Goal: Task Accomplishment & Management: Manage account settings

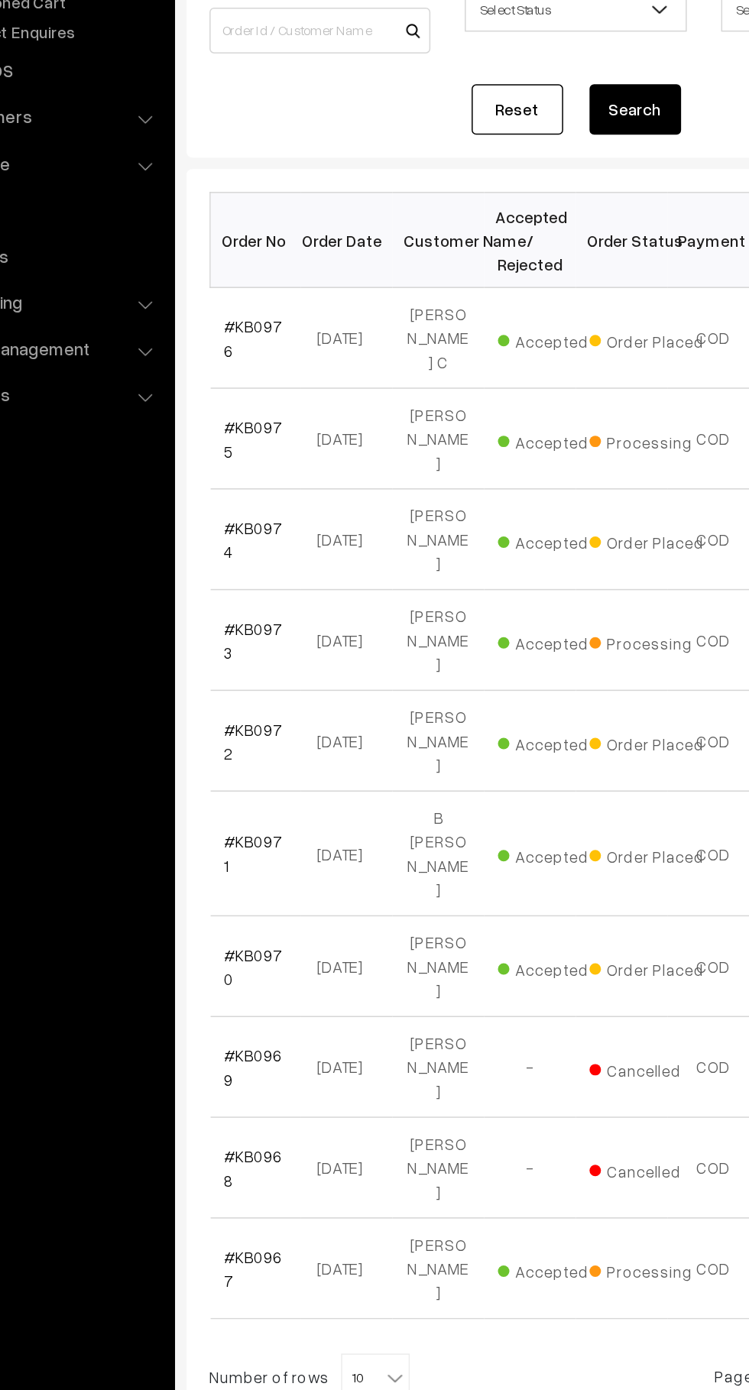
click at [254, 400] on link "#KB0976" at bounding box center [258, 414] width 39 height 29
click at [270, 406] on link "#KB0976" at bounding box center [258, 414] width 39 height 29
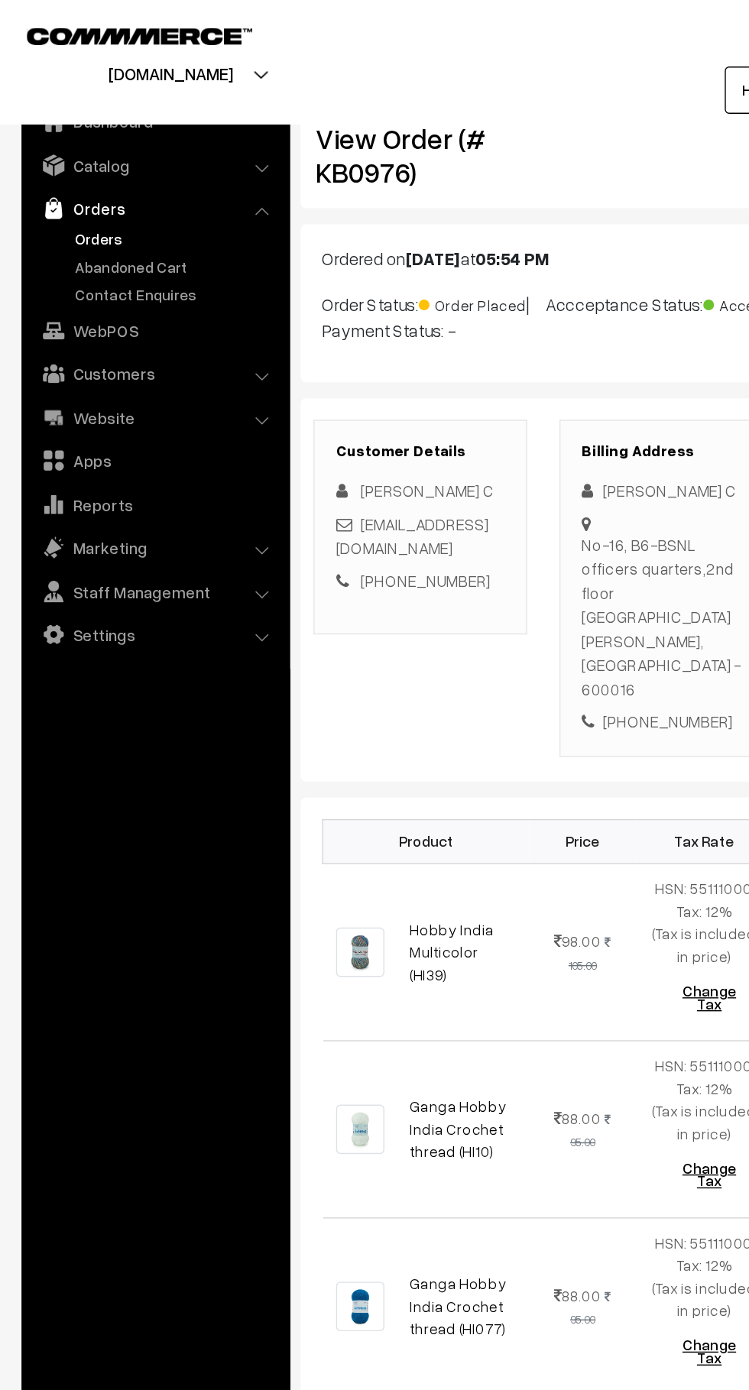
click at [90, 164] on link "Orders" at bounding box center [125, 170] width 151 height 16
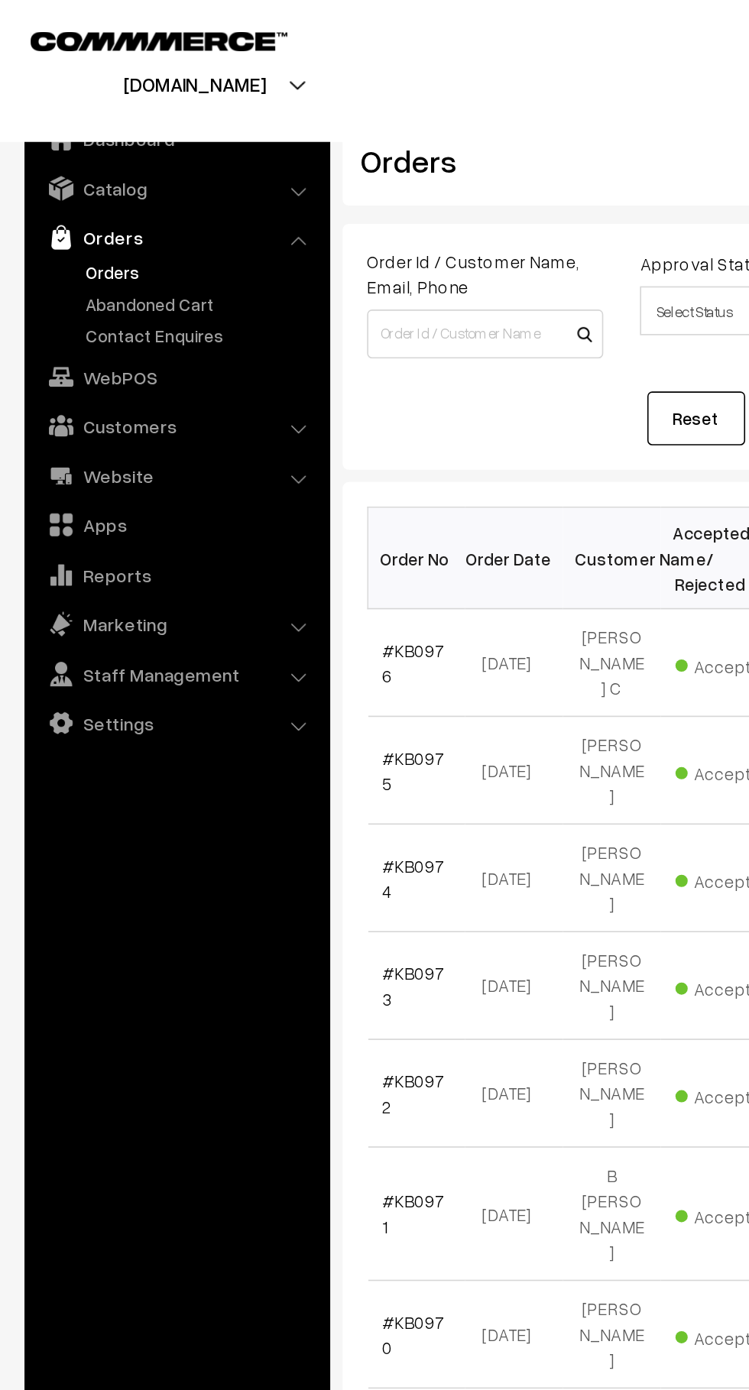
click at [127, 186] on link "Abandoned Cart" at bounding box center [125, 190] width 151 height 16
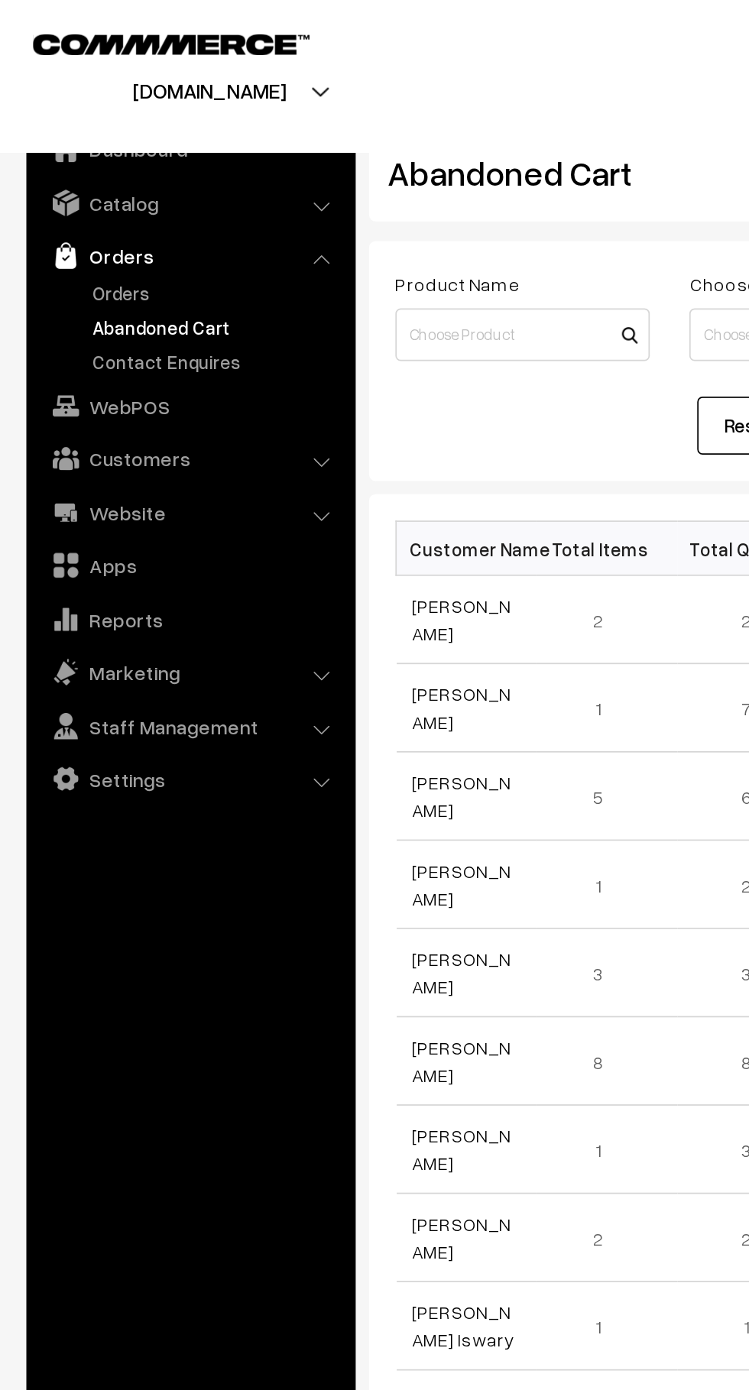
click at [58, 172] on link "Orders" at bounding box center [125, 170] width 151 height 16
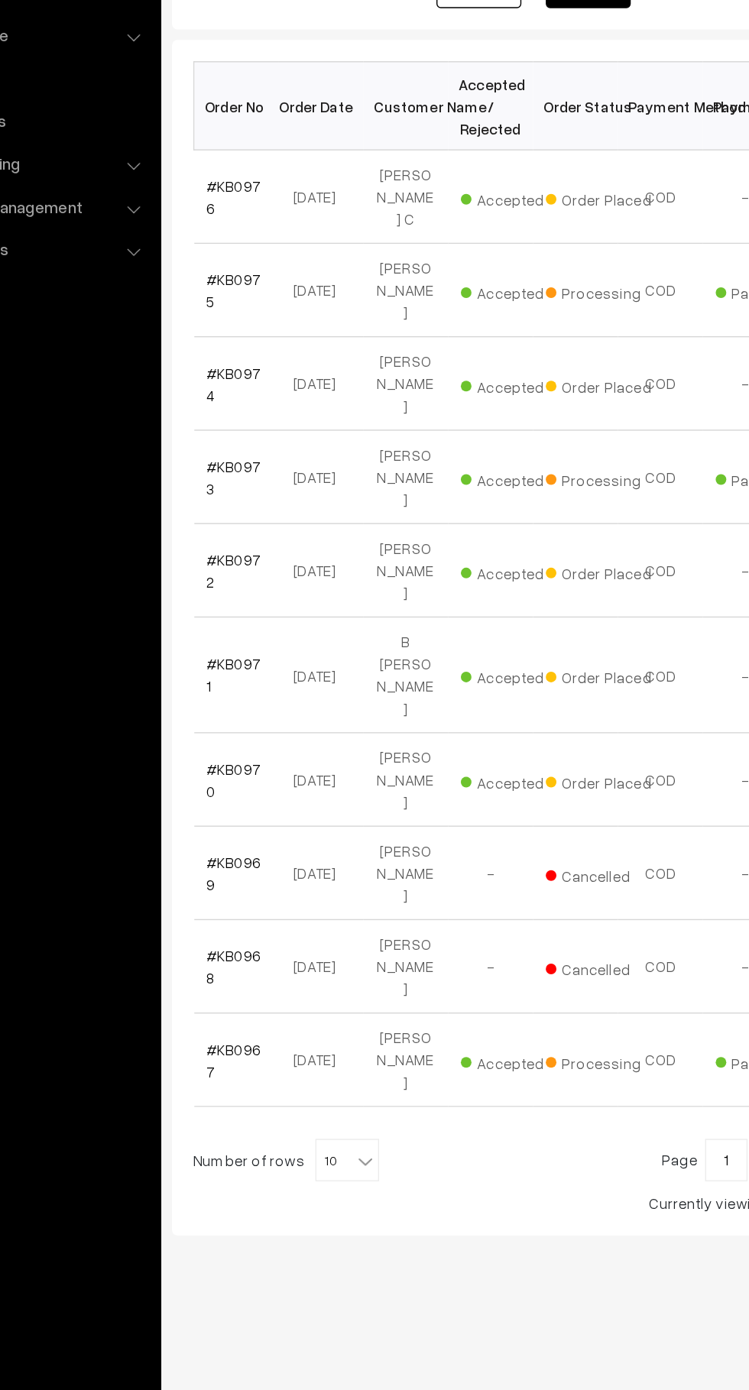
click at [273, 407] on link "#KB0976" at bounding box center [258, 414] width 39 height 29
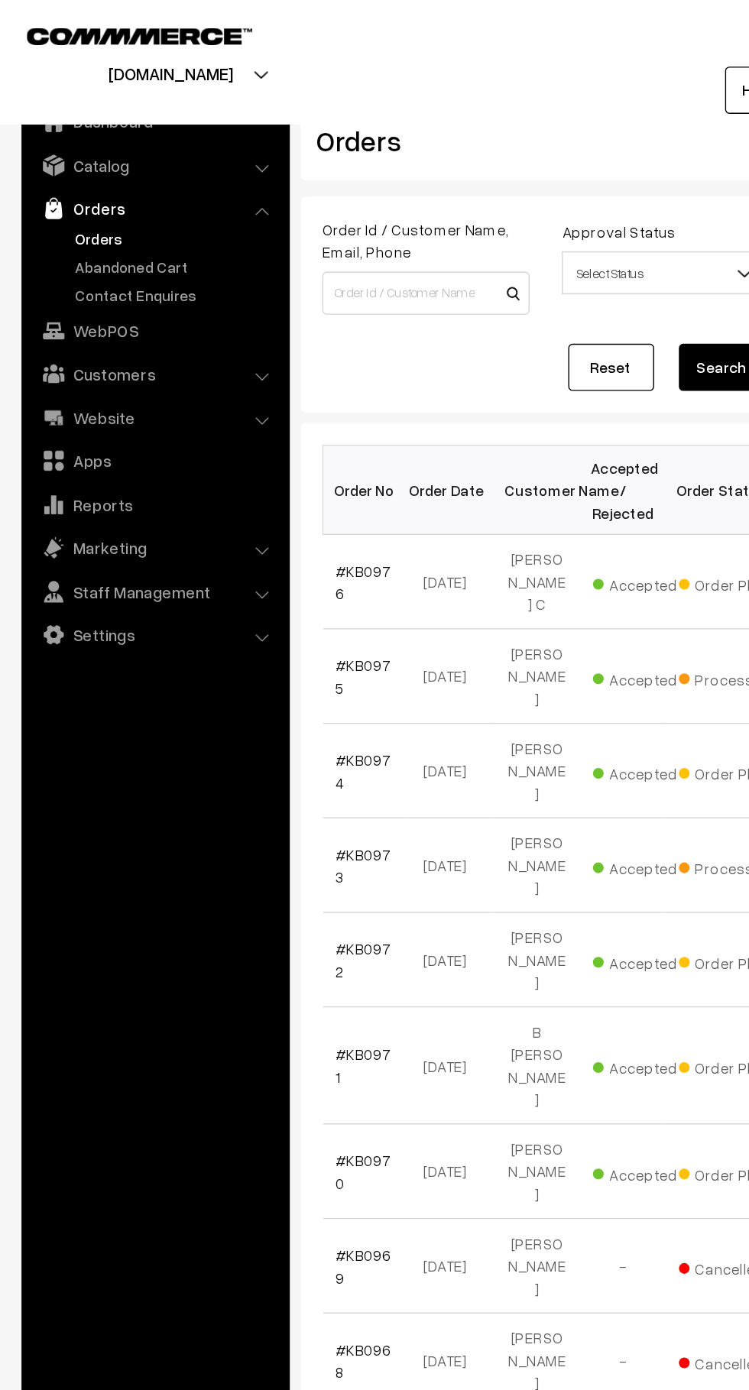
click at [119, 190] on link "Abandoned Cart" at bounding box center [125, 190] width 151 height 16
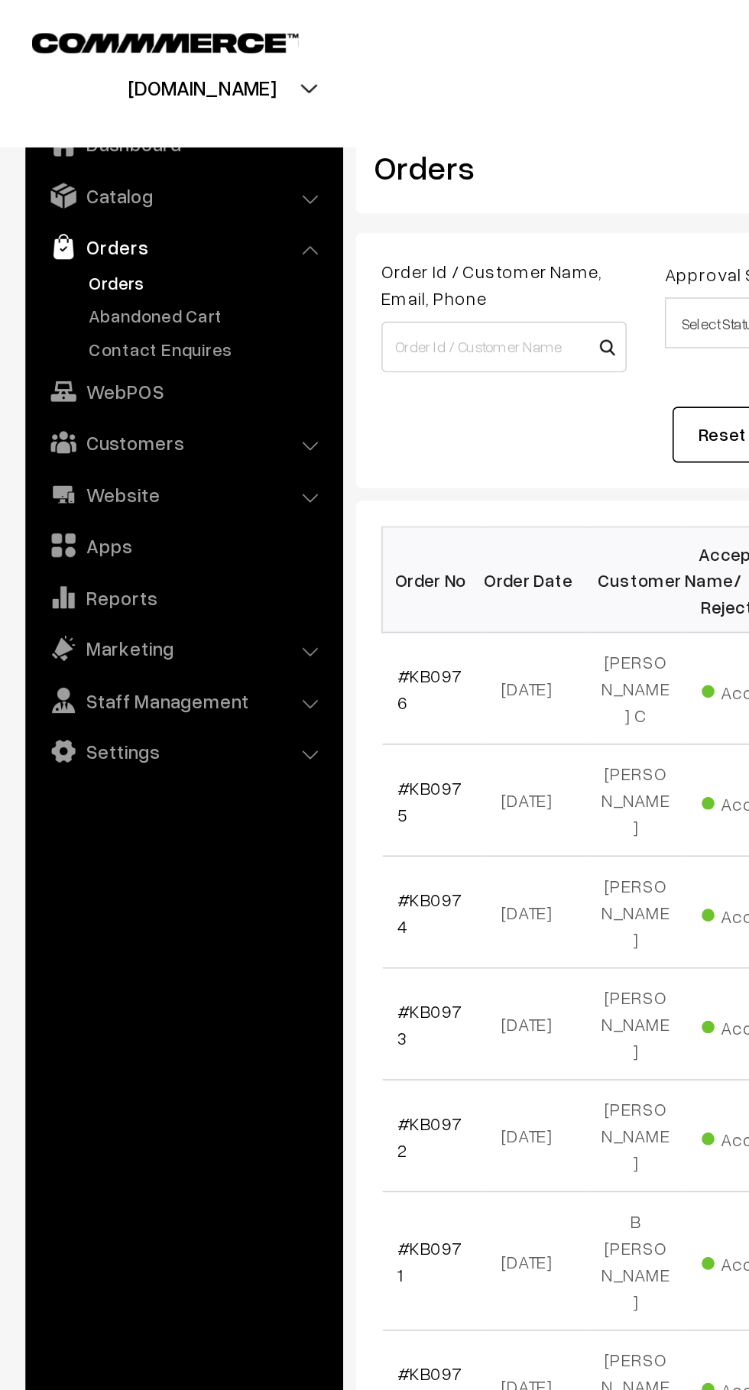
click at [125, 190] on link "Abandoned Cart" at bounding box center [125, 190] width 151 height 16
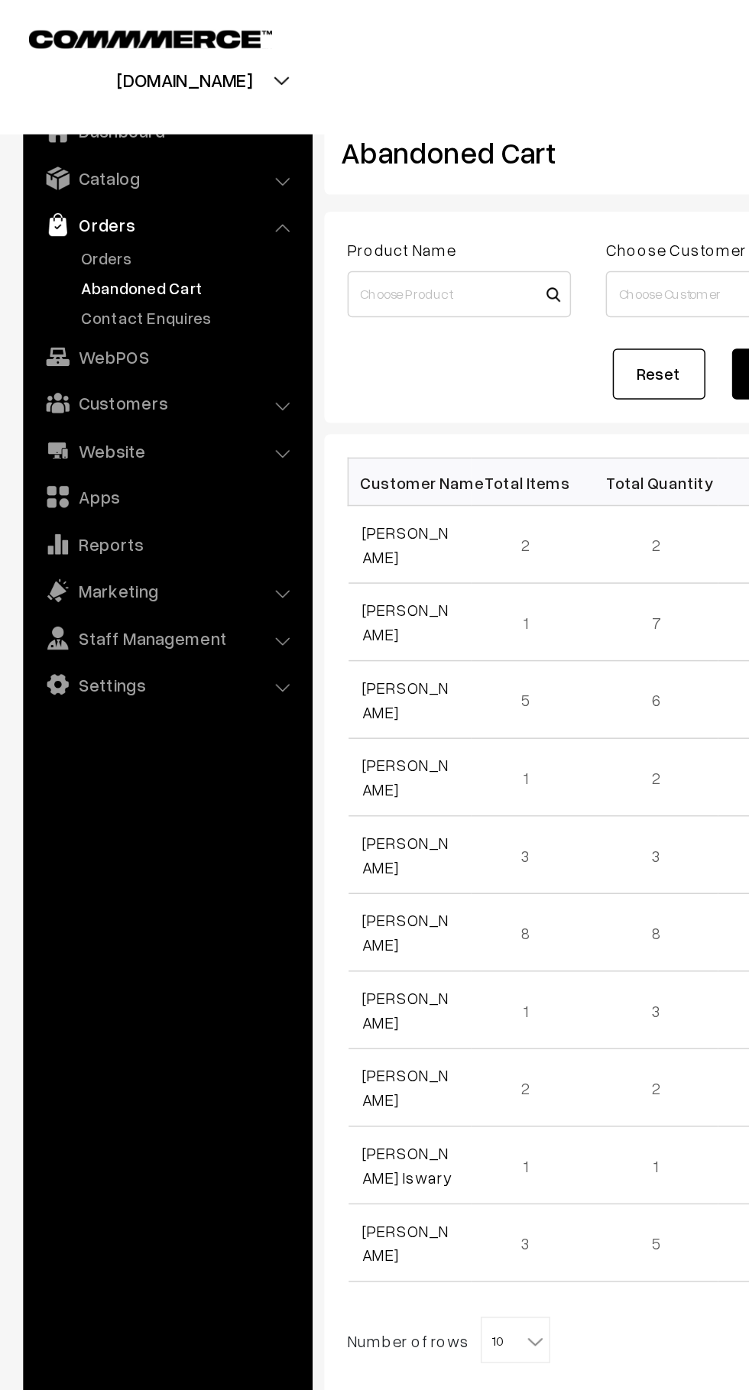
click at [78, 177] on link "Orders" at bounding box center [125, 170] width 151 height 16
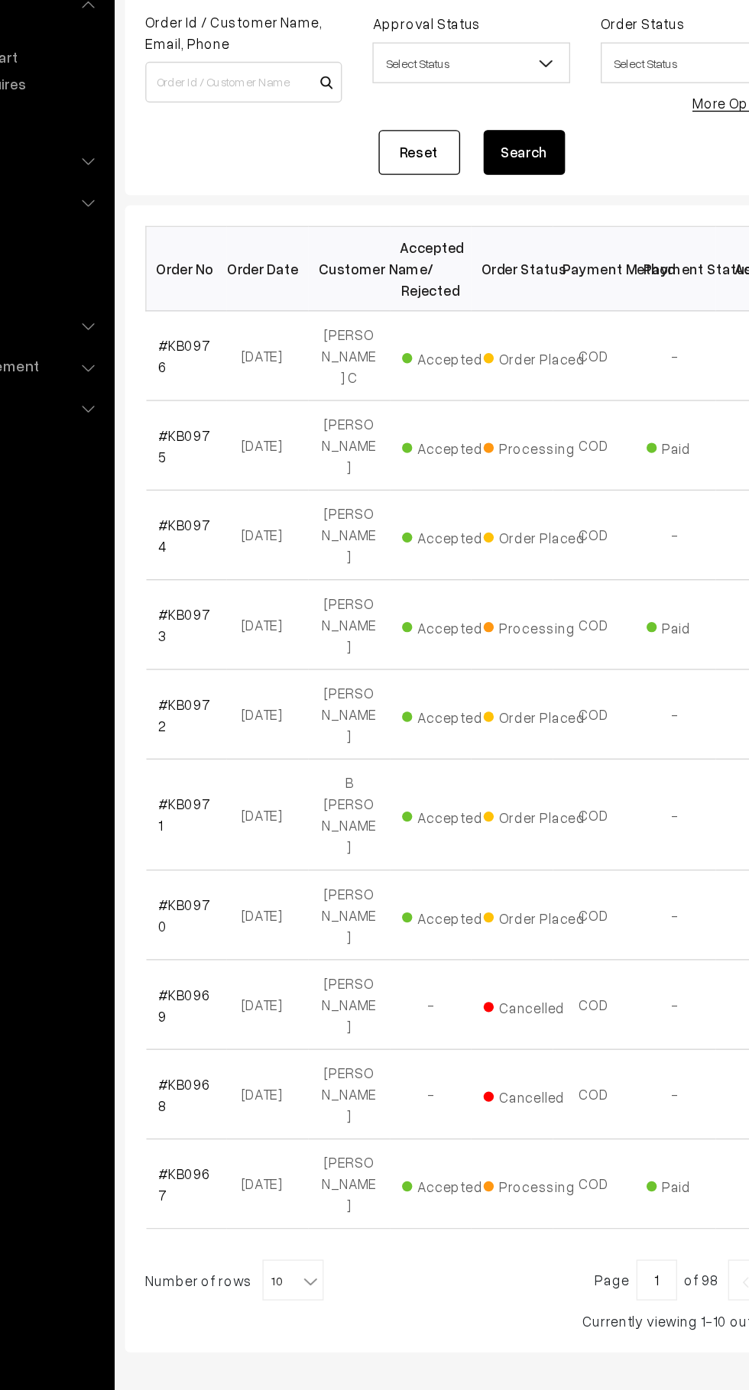
click at [266, 406] on link "#KB0976" at bounding box center [258, 414] width 39 height 29
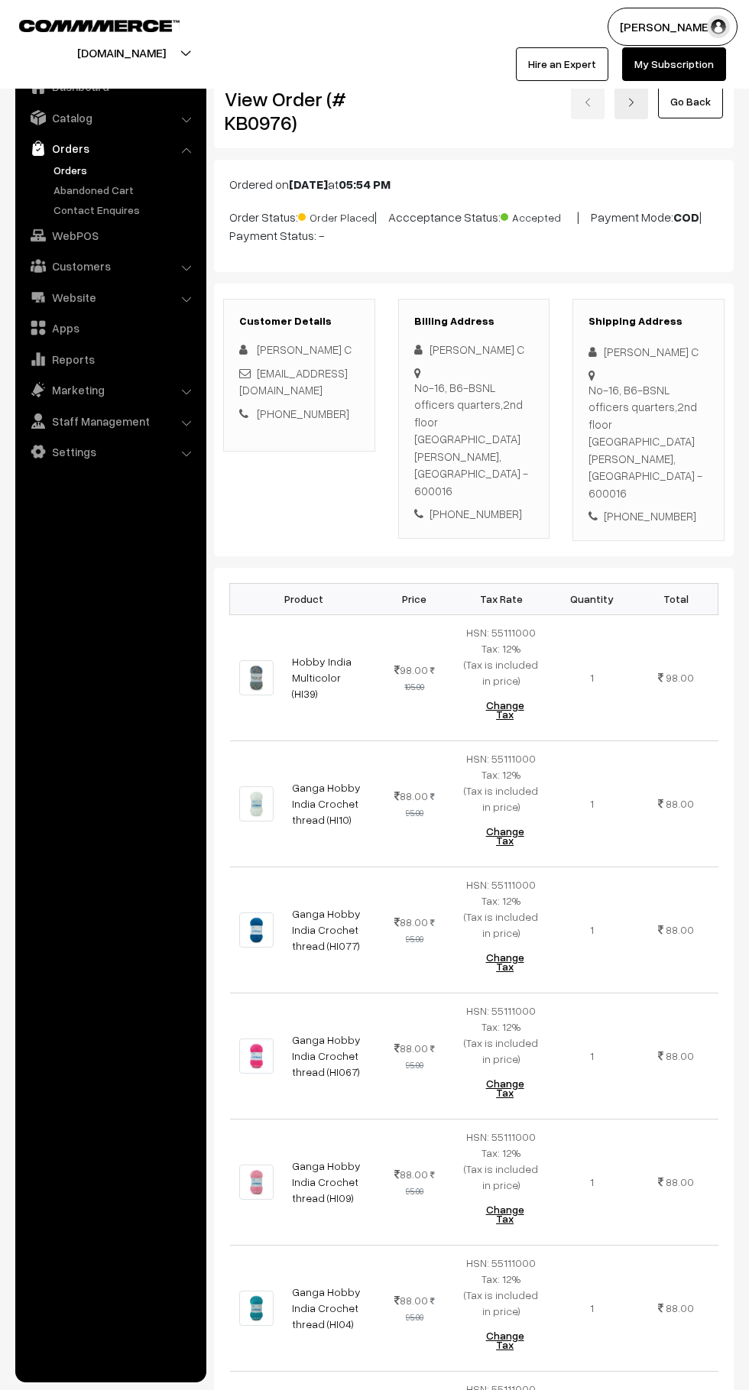
scroll to position [851, 0]
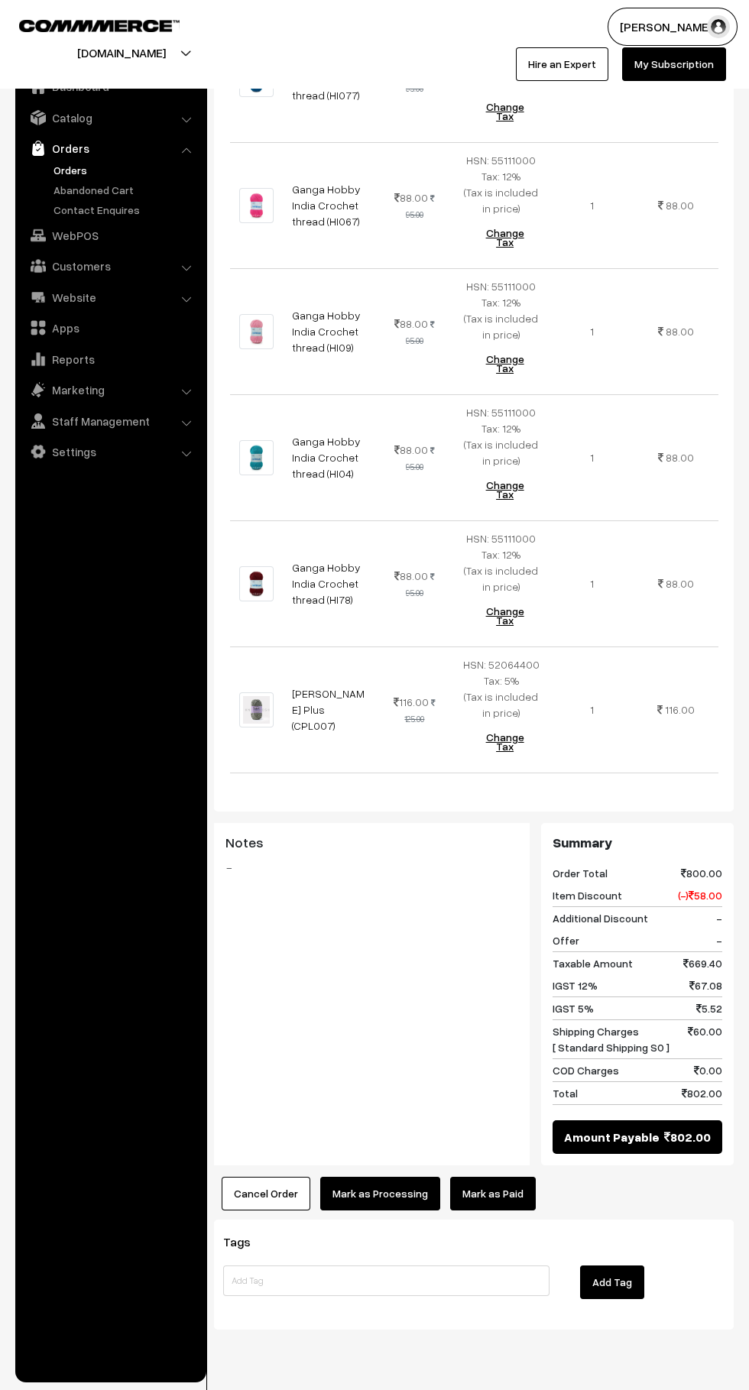
click at [501, 1177] on link "Mark as Paid" at bounding box center [493, 1194] width 86 height 34
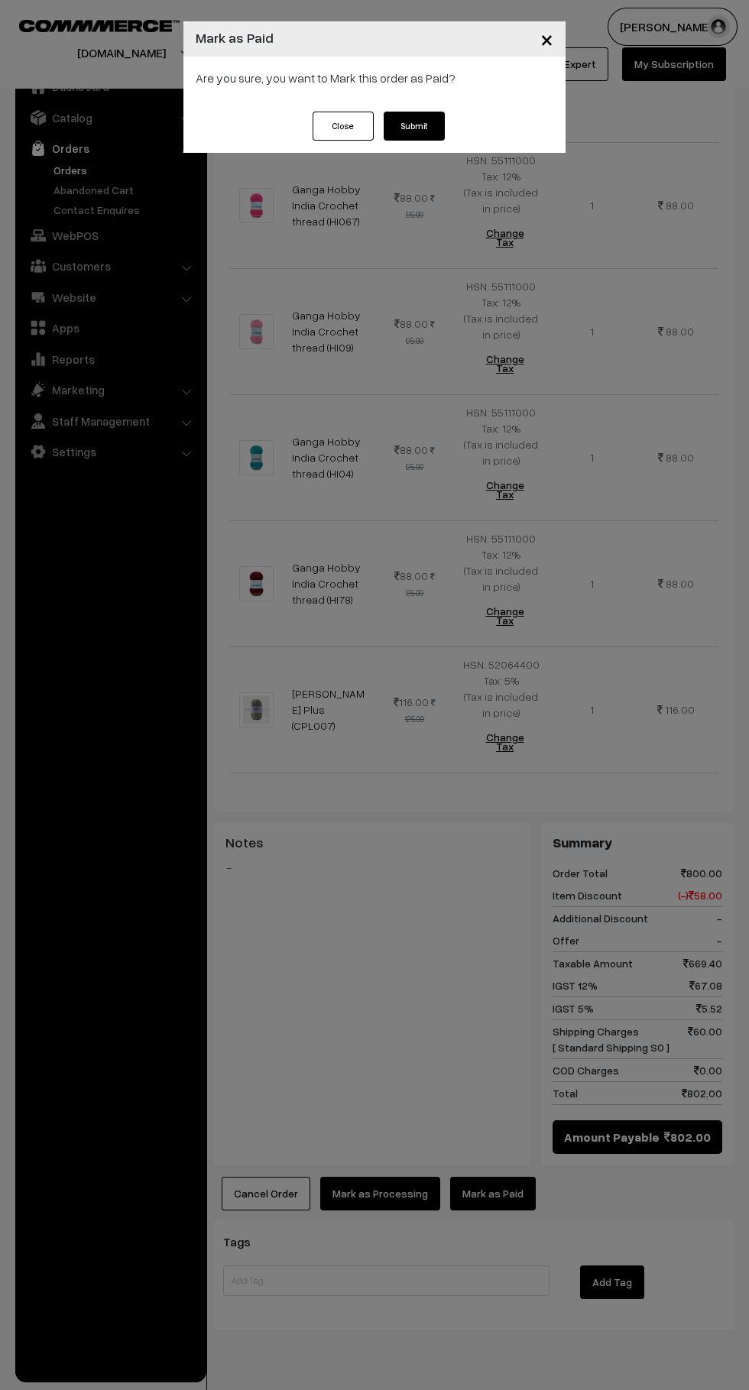
click at [434, 129] on button "Submit" at bounding box center [414, 126] width 61 height 29
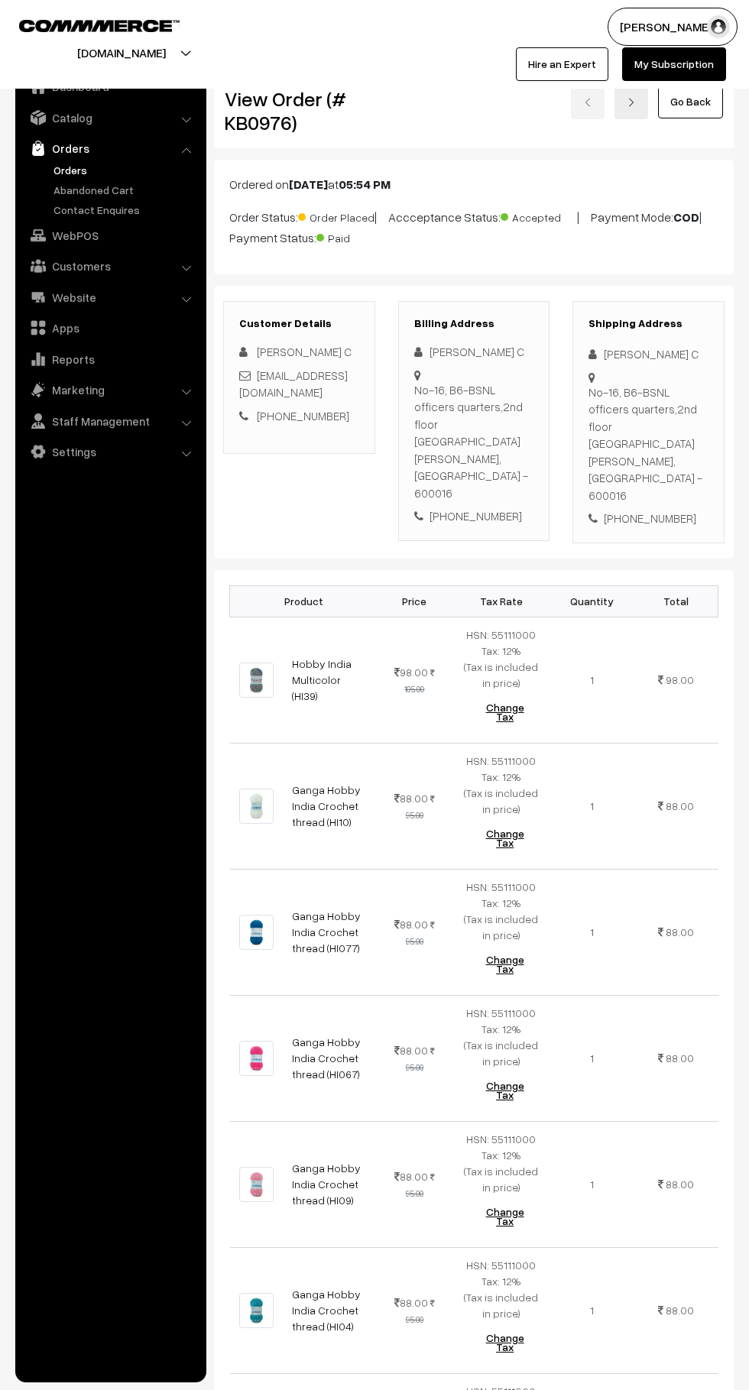
scroll to position [852, 0]
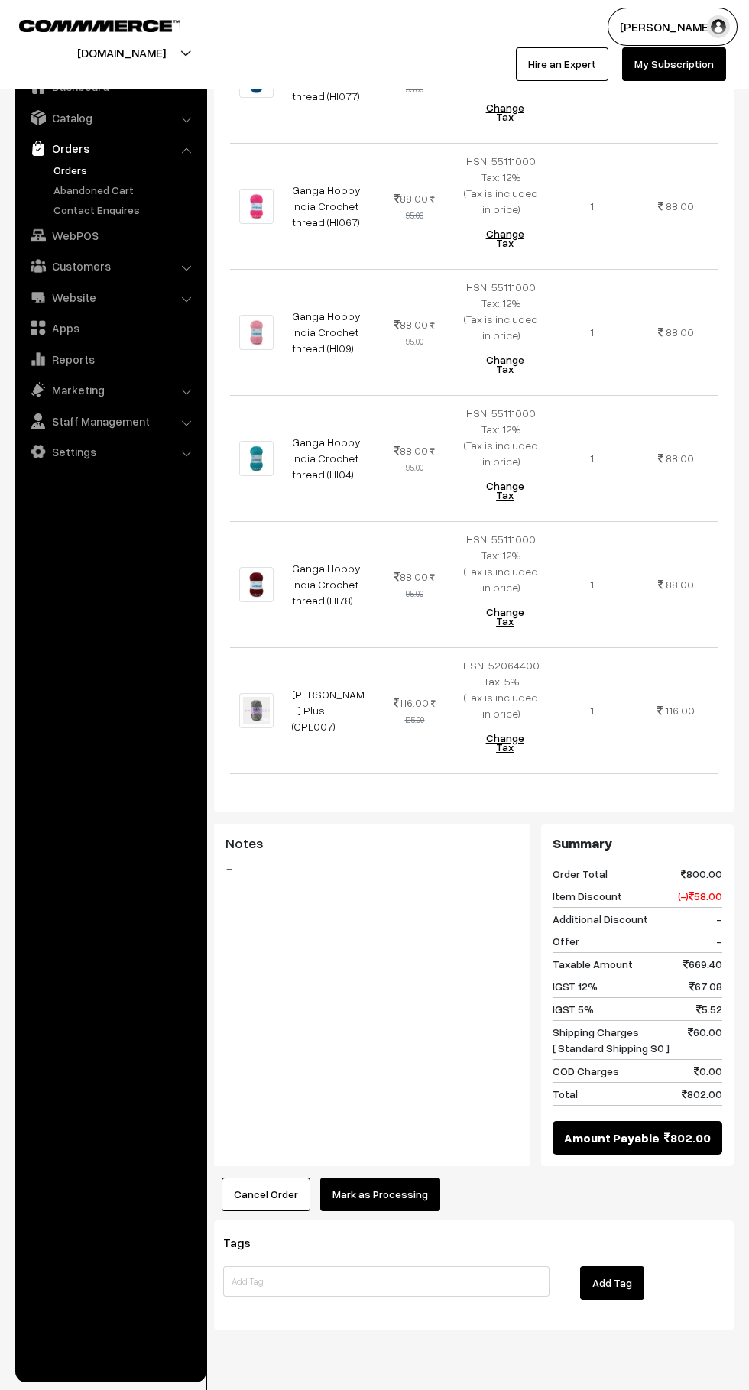
click at [417, 1178] on button "Mark as Processing" at bounding box center [380, 1195] width 120 height 34
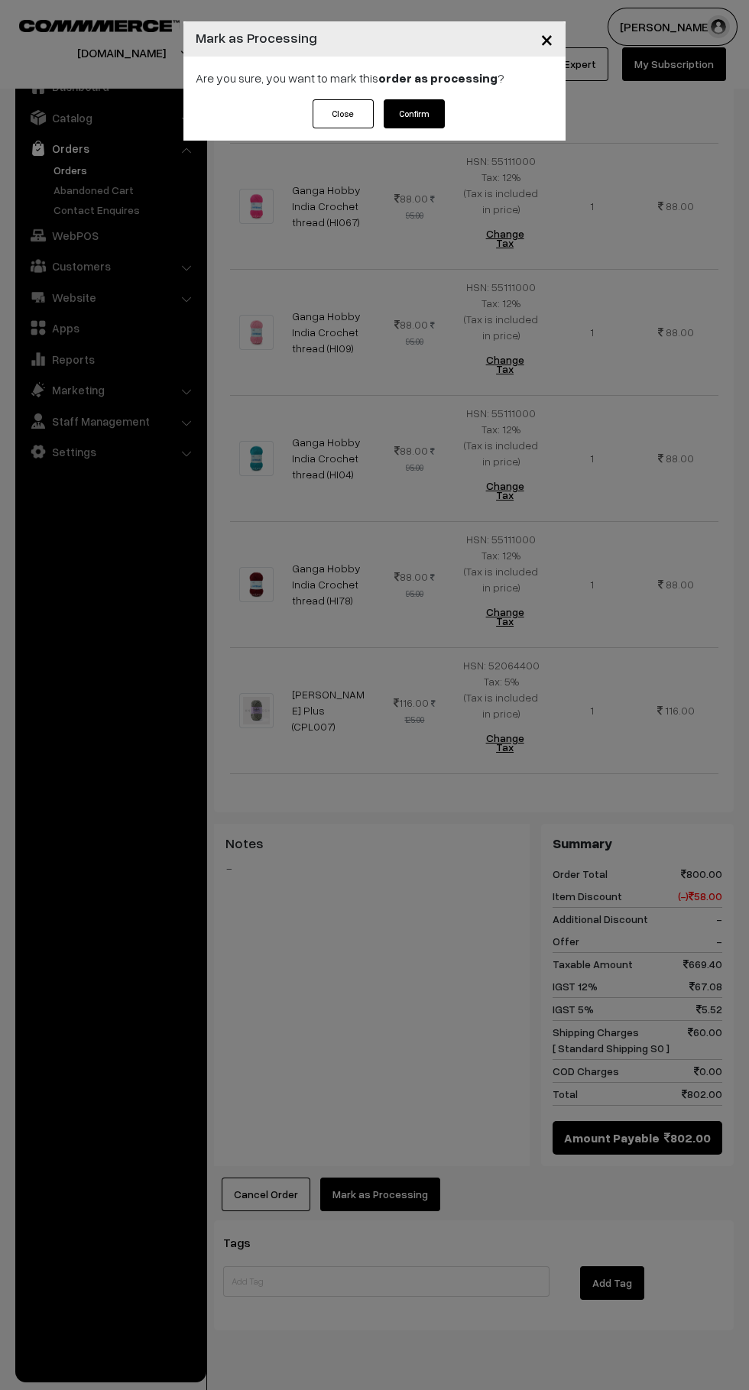
click at [434, 107] on button "Confirm" at bounding box center [414, 113] width 61 height 29
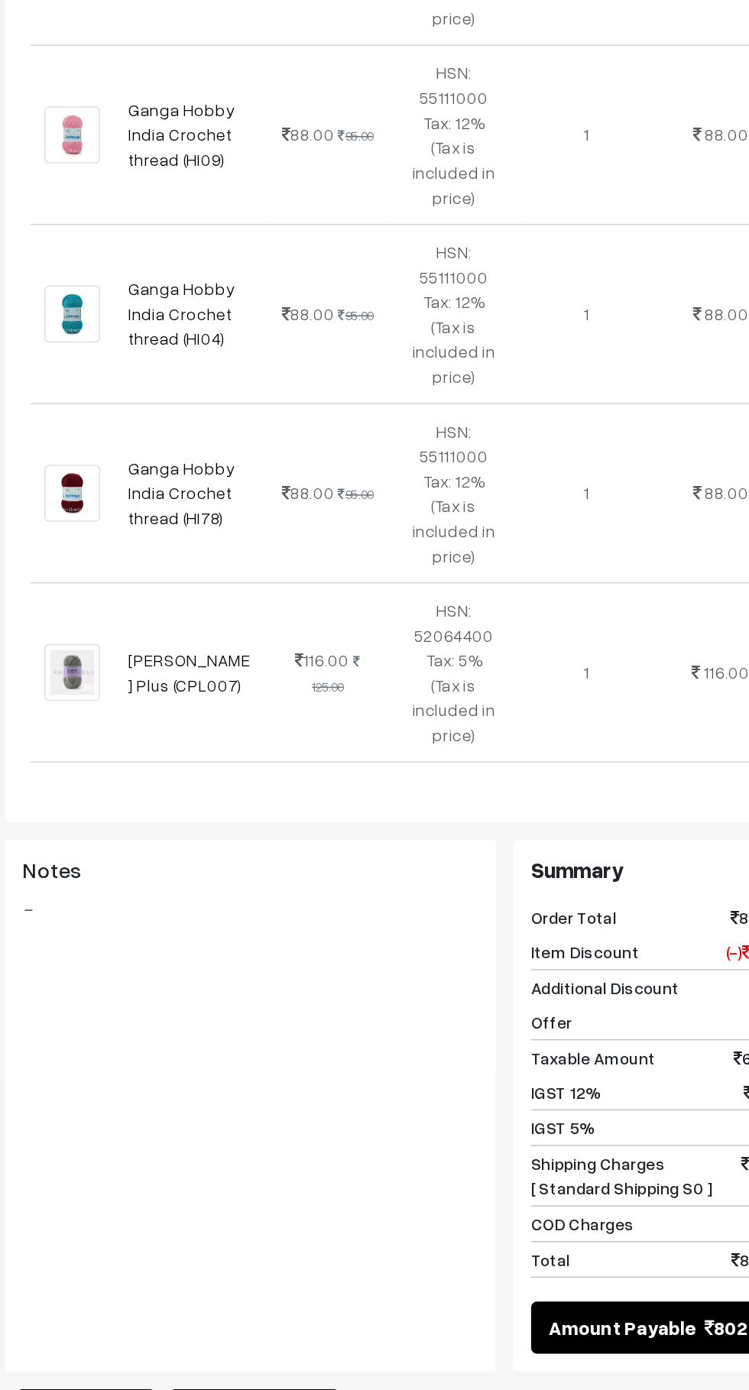
scroll to position [654, 0]
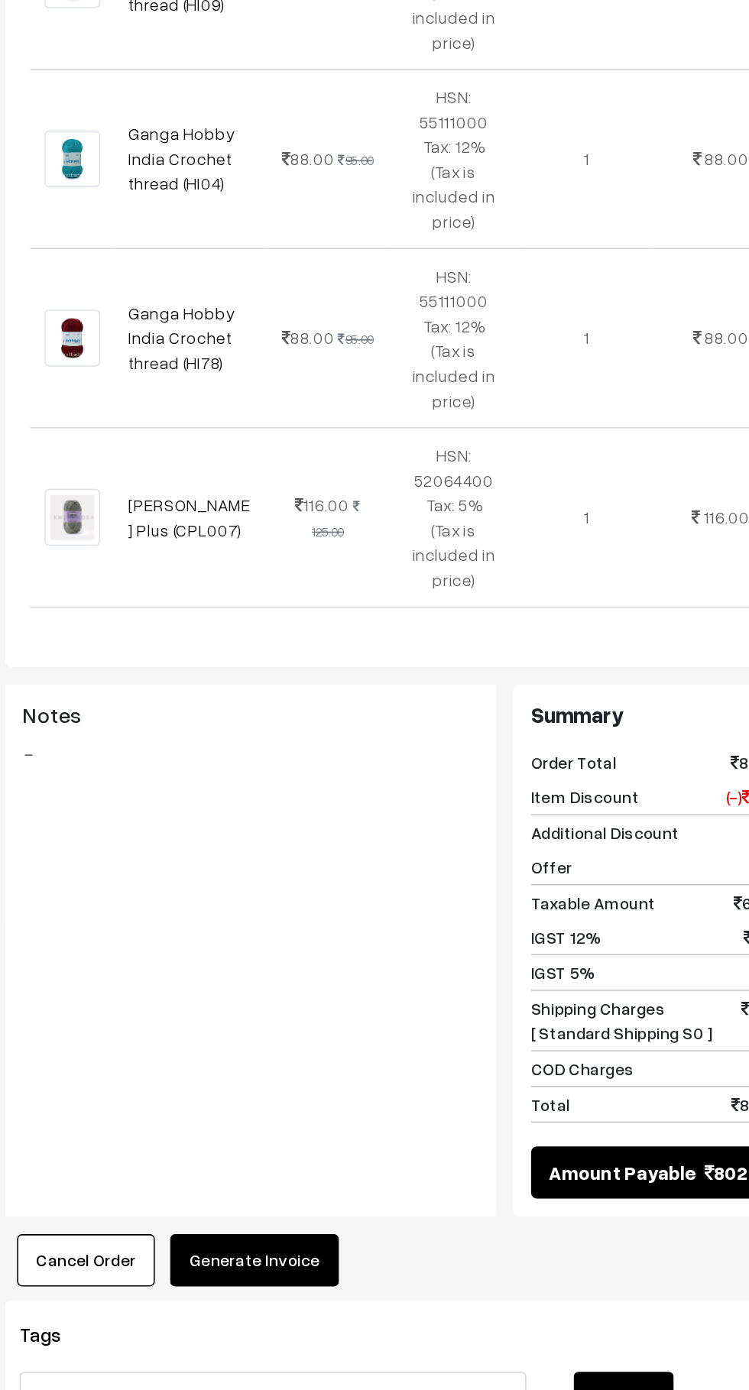
click at [400, 1290] on button "Generate Invoice" at bounding box center [374, 1307] width 109 height 34
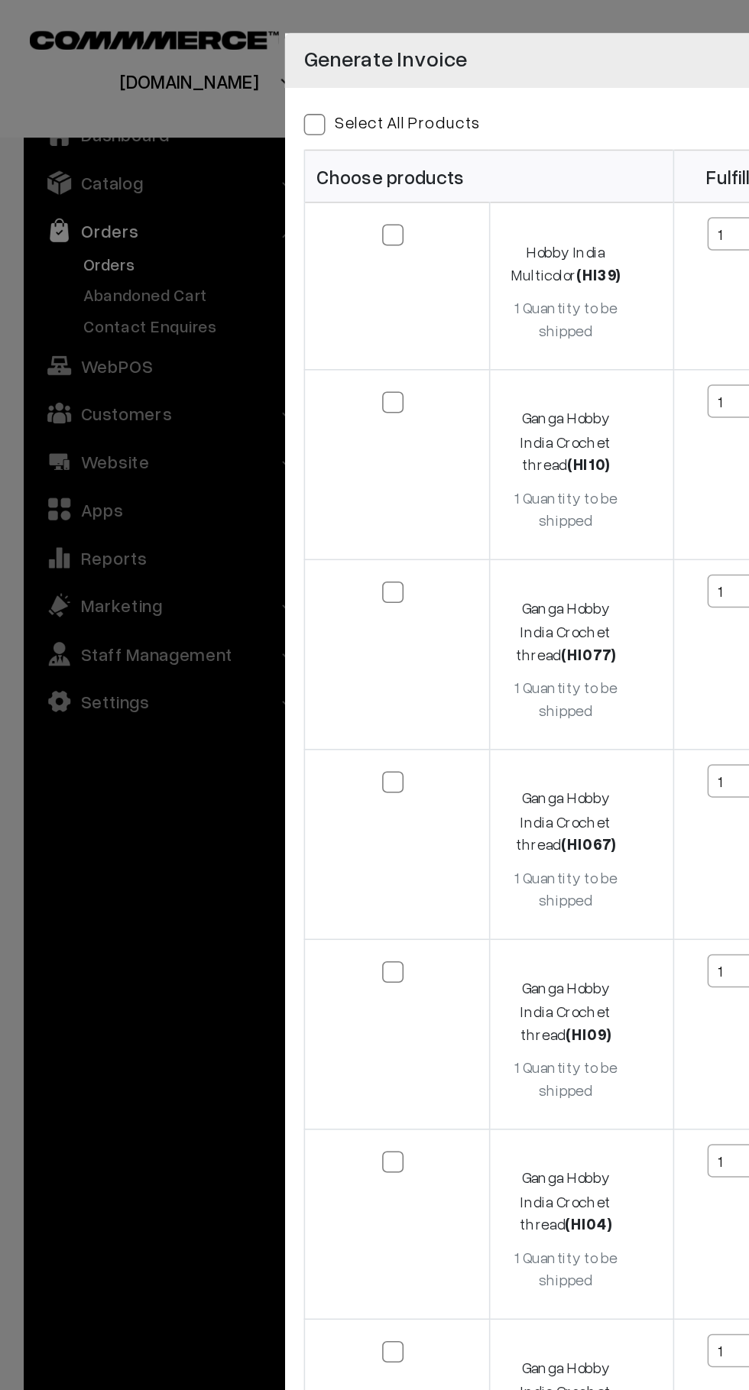
click at [202, 77] on span at bounding box center [203, 80] width 14 height 14
click at [202, 77] on input "Select All Products" at bounding box center [201, 78] width 10 height 10
checkbox input "true"
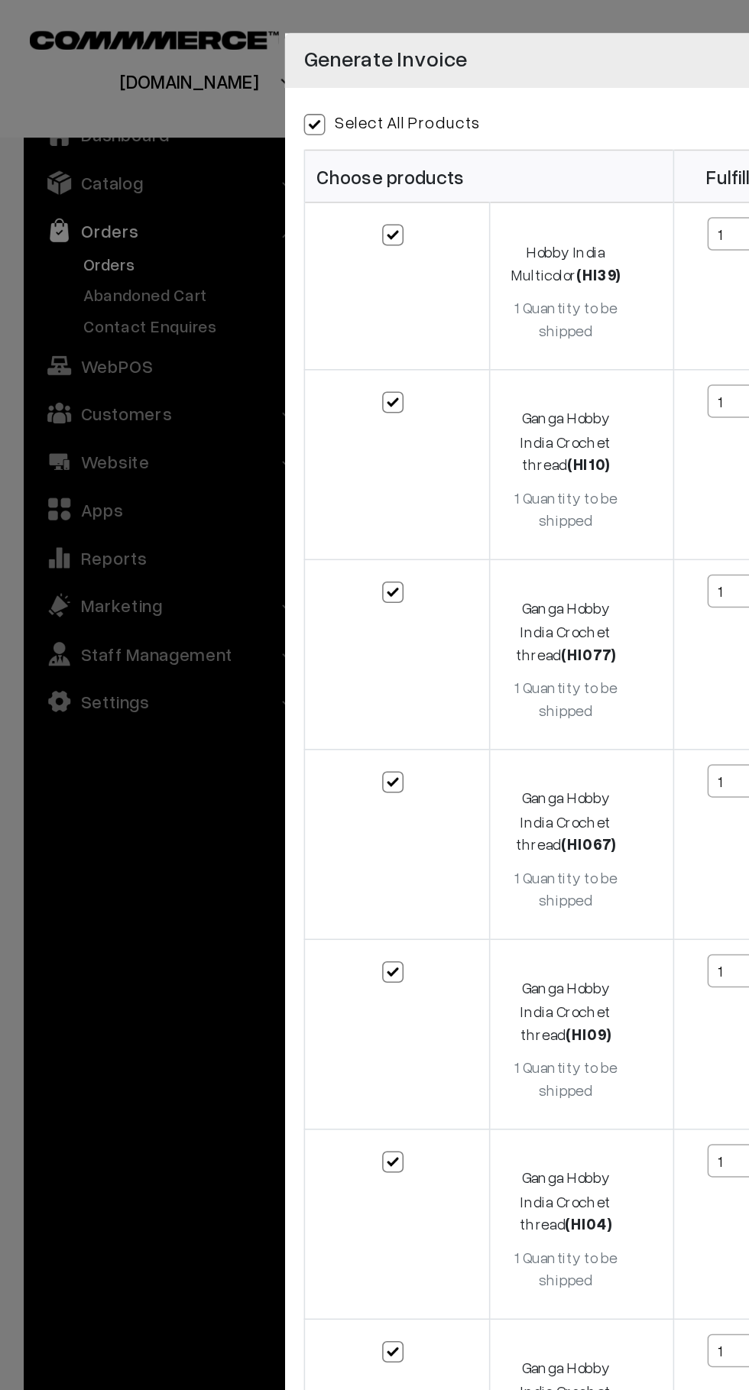
checkbox input "true"
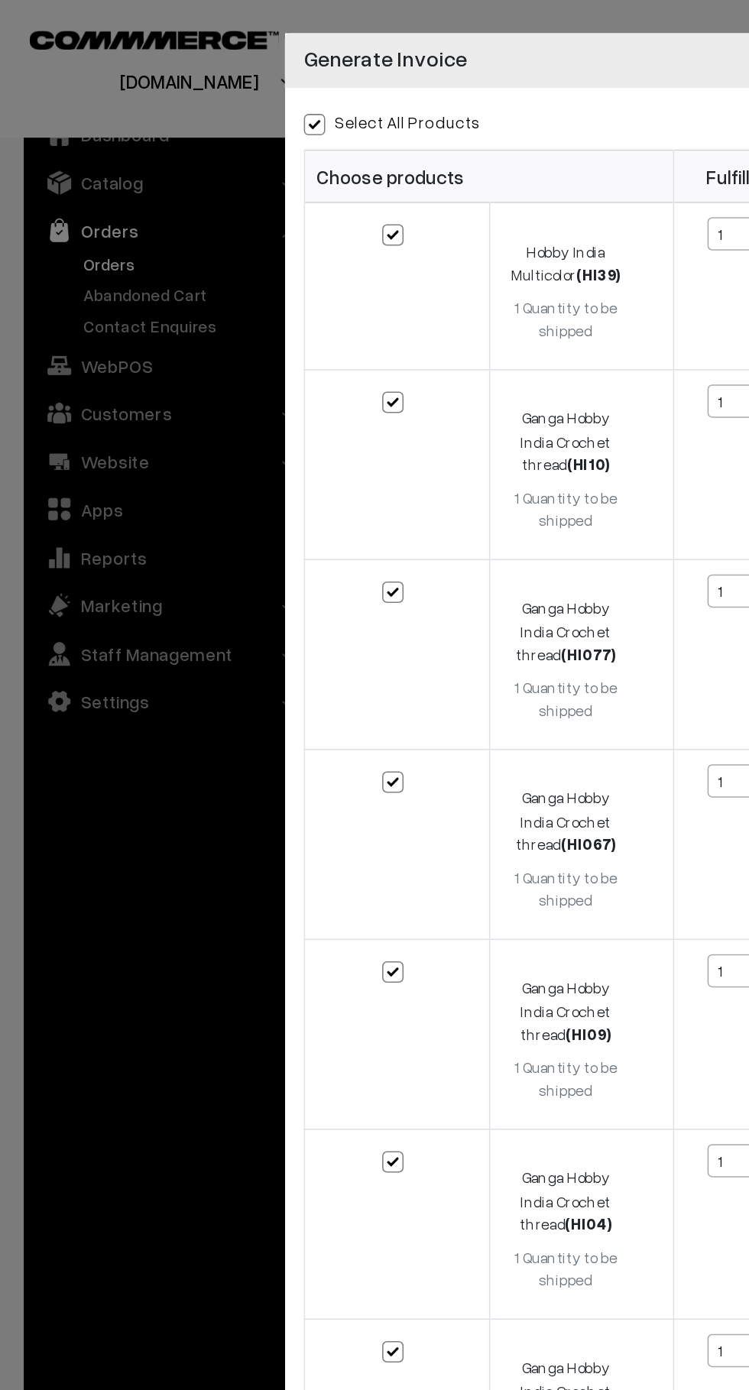
checkbox input "true"
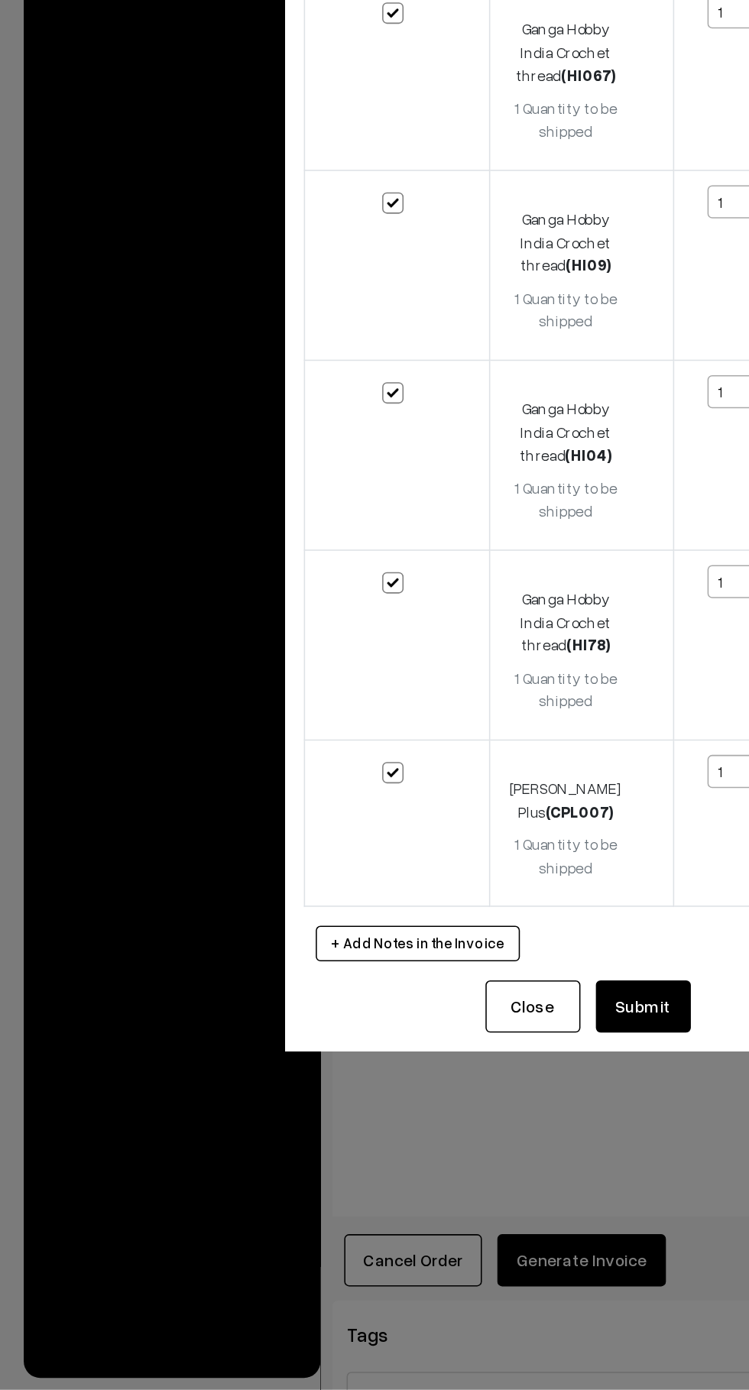
click at [427, 1146] on button "Submit" at bounding box center [414, 1144] width 61 height 34
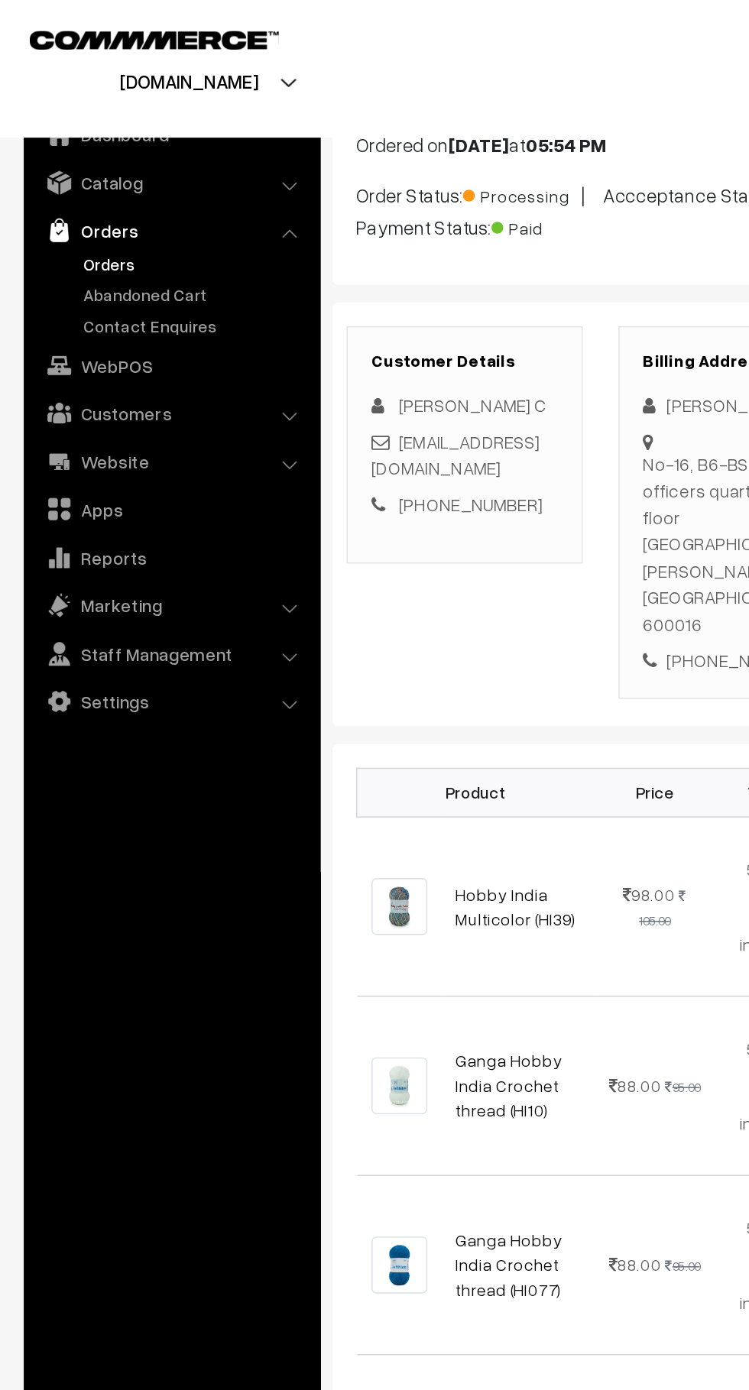
scroll to position [89, 0]
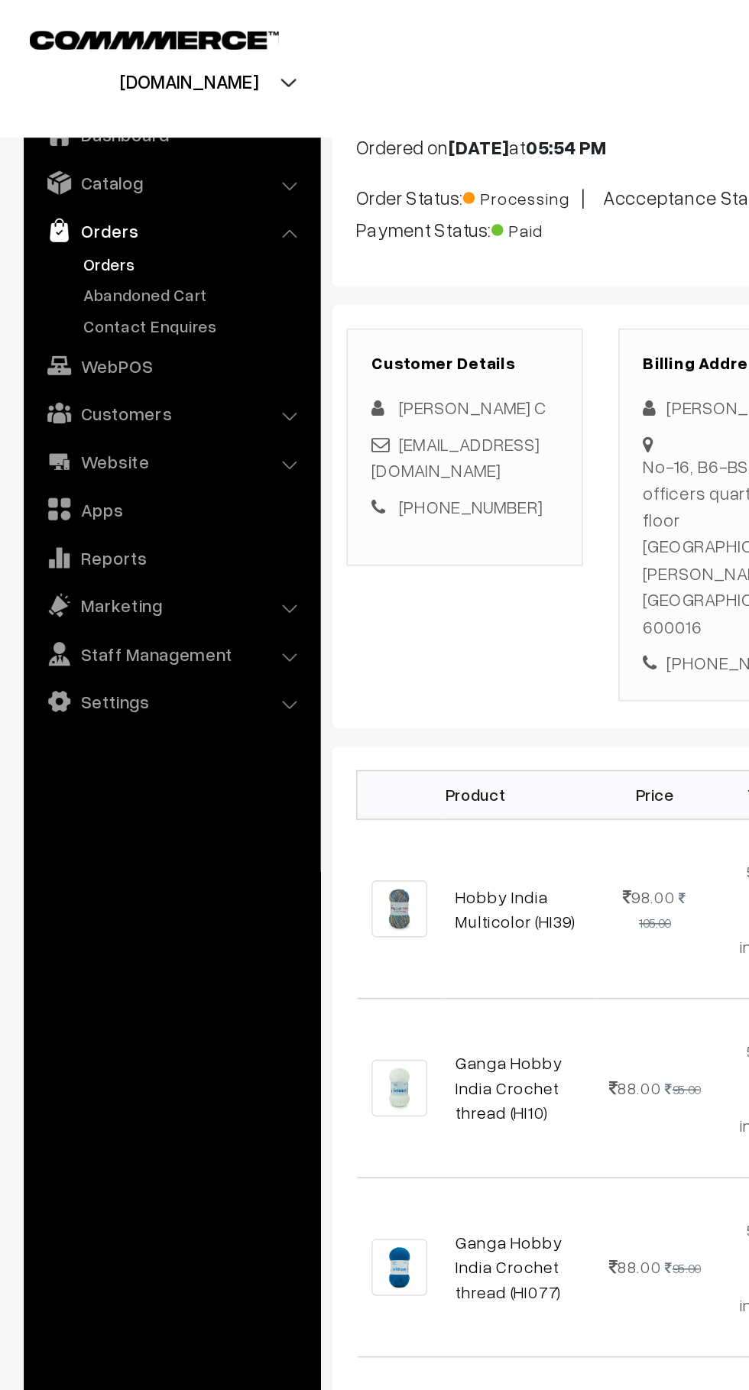
click at [74, 191] on link "Abandoned Cart" at bounding box center [125, 190] width 151 height 16
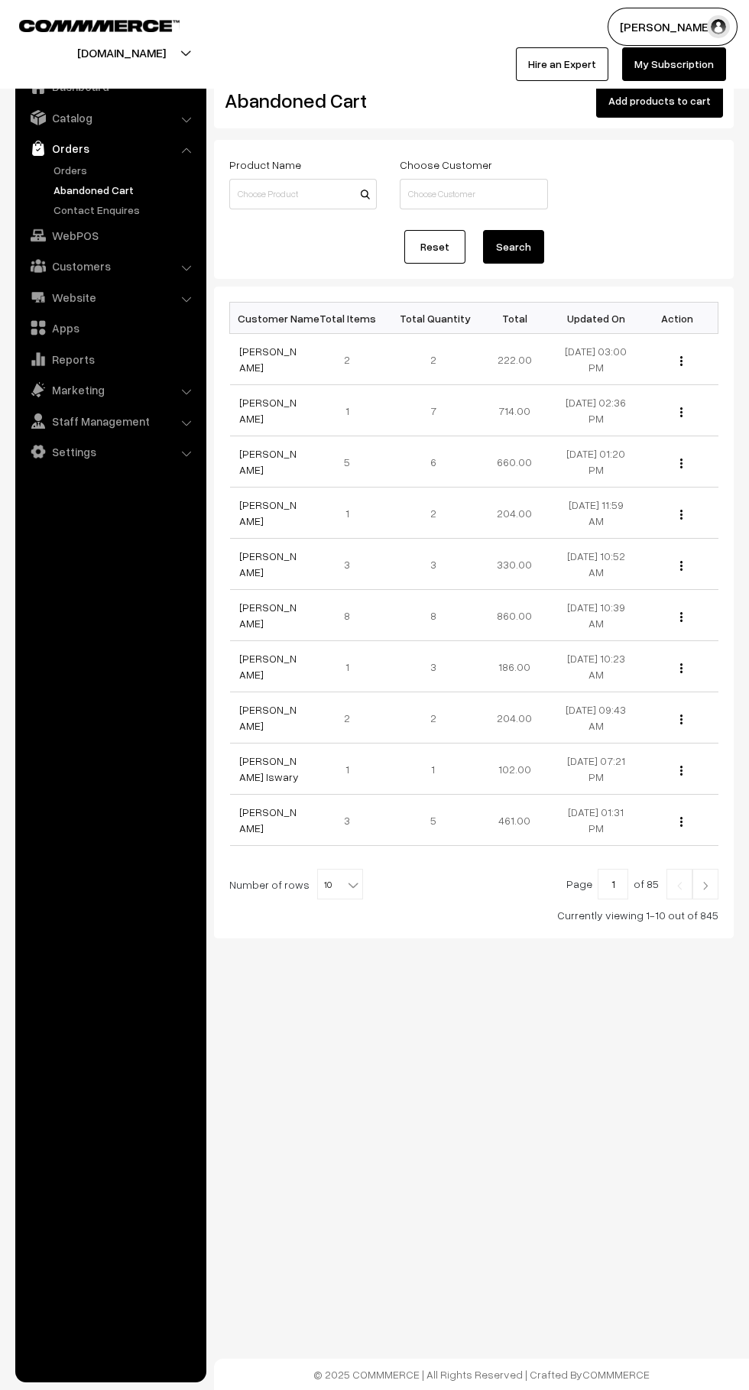
click at [63, 170] on link "Orders" at bounding box center [125, 170] width 151 height 16
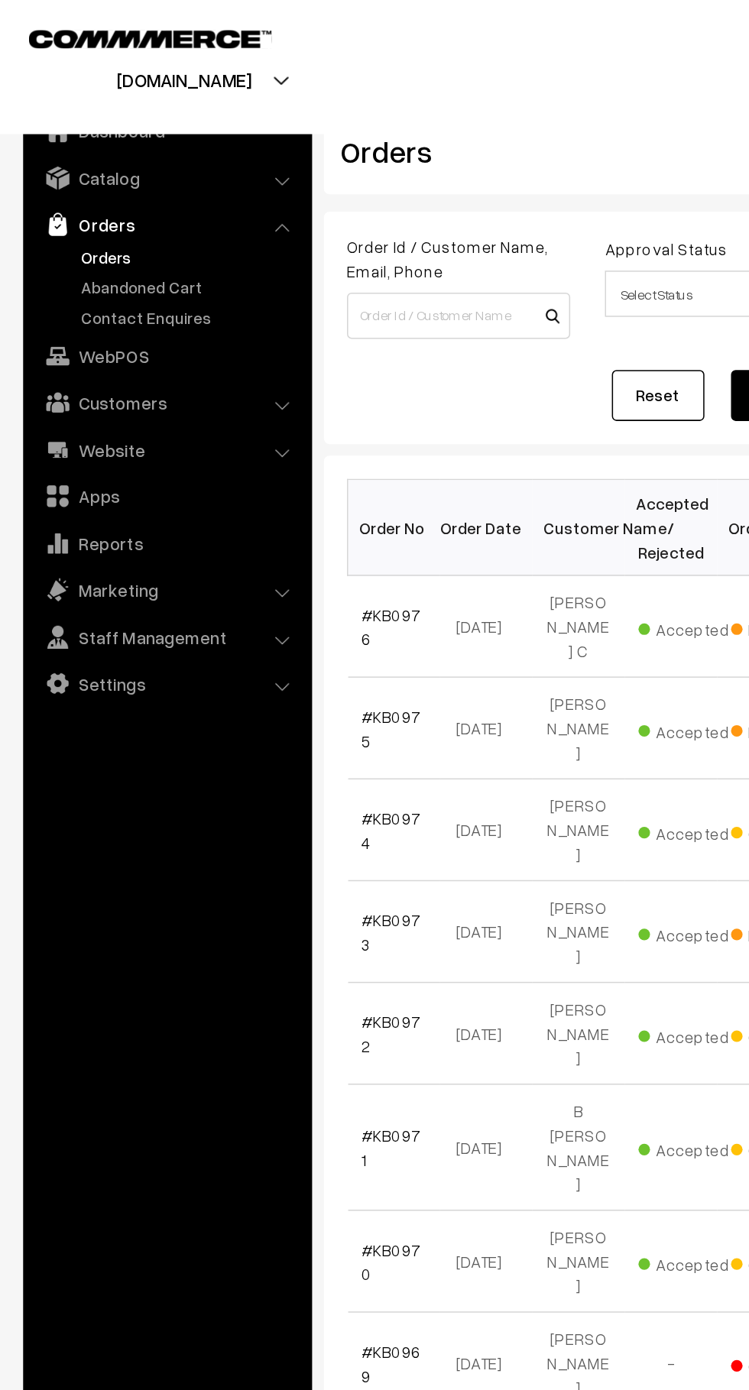
click at [68, 186] on link "Abandoned Cart" at bounding box center [125, 190] width 151 height 16
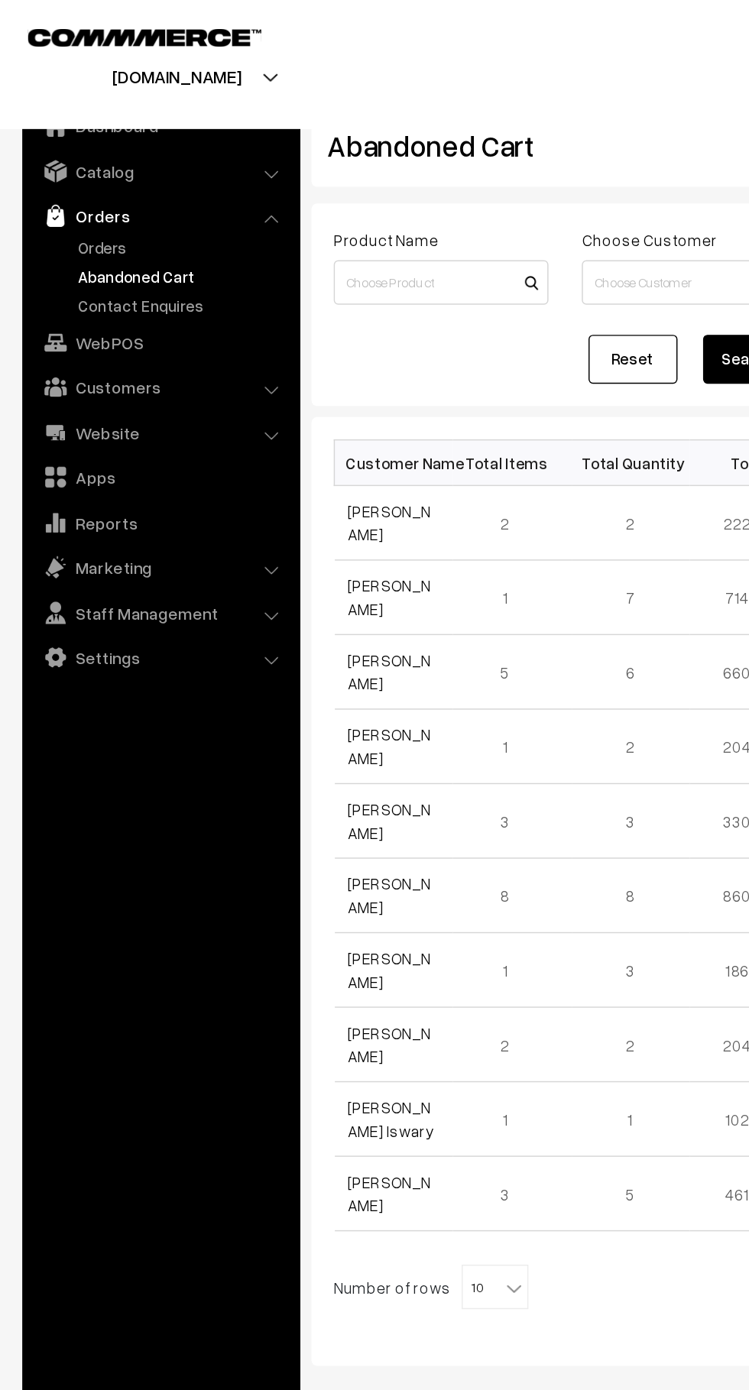
click at [56, 170] on link "Orders" at bounding box center [125, 170] width 151 height 16
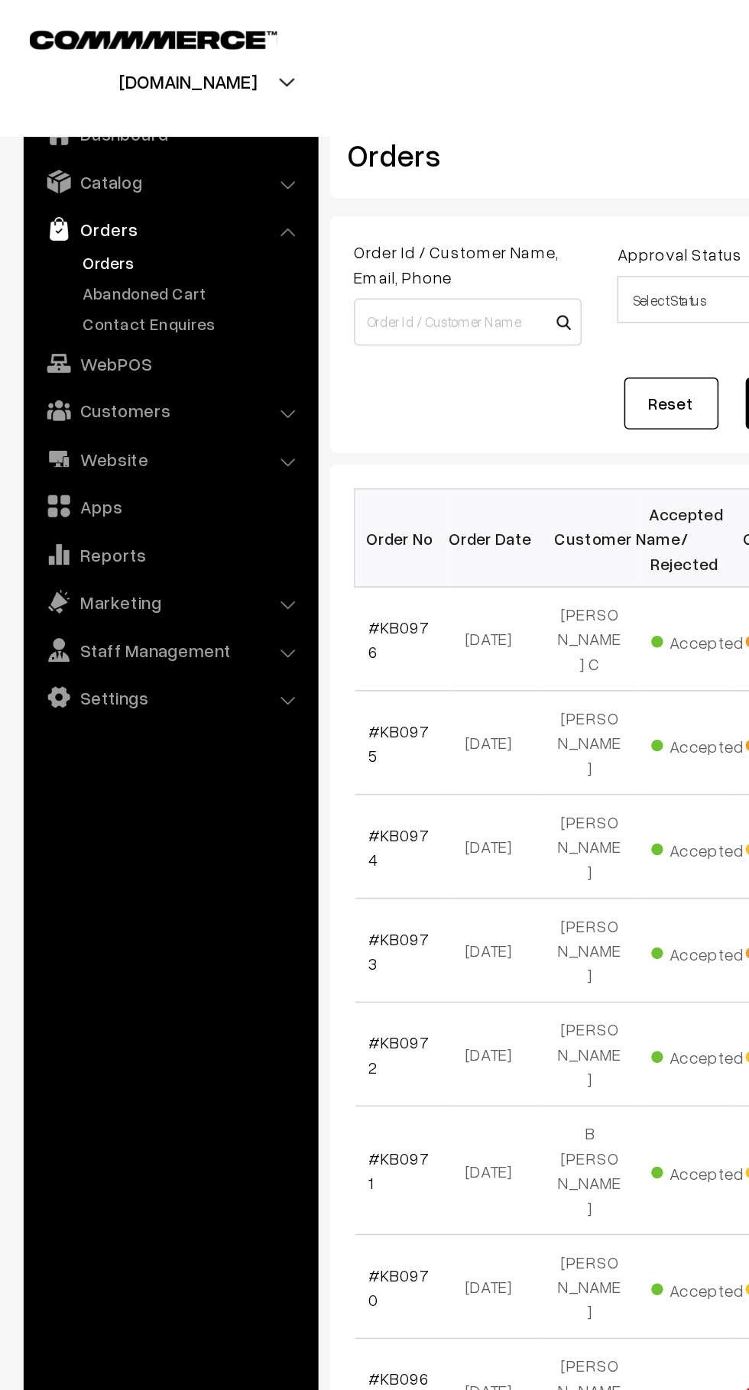
click at [105, 189] on link "Abandoned Cart" at bounding box center [125, 190] width 151 height 16
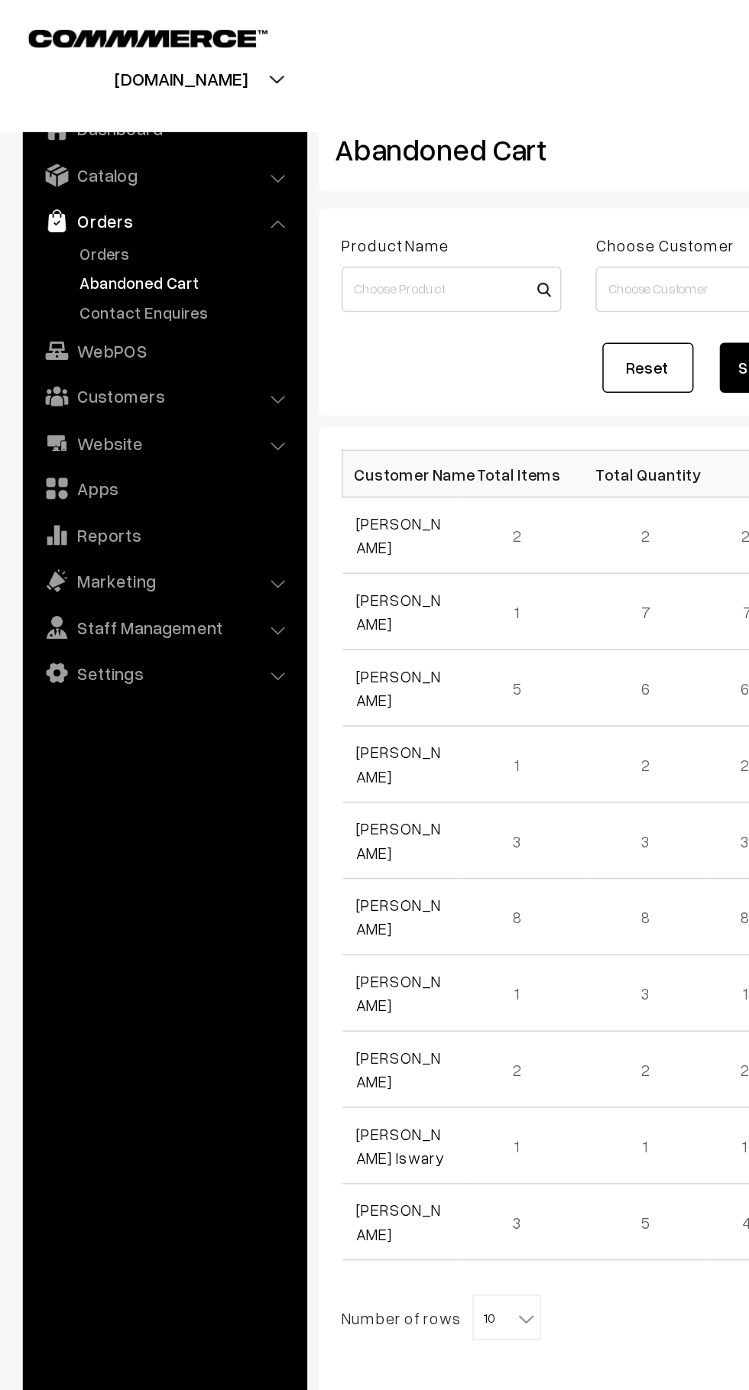
click at [50, 169] on link "Orders" at bounding box center [125, 170] width 151 height 16
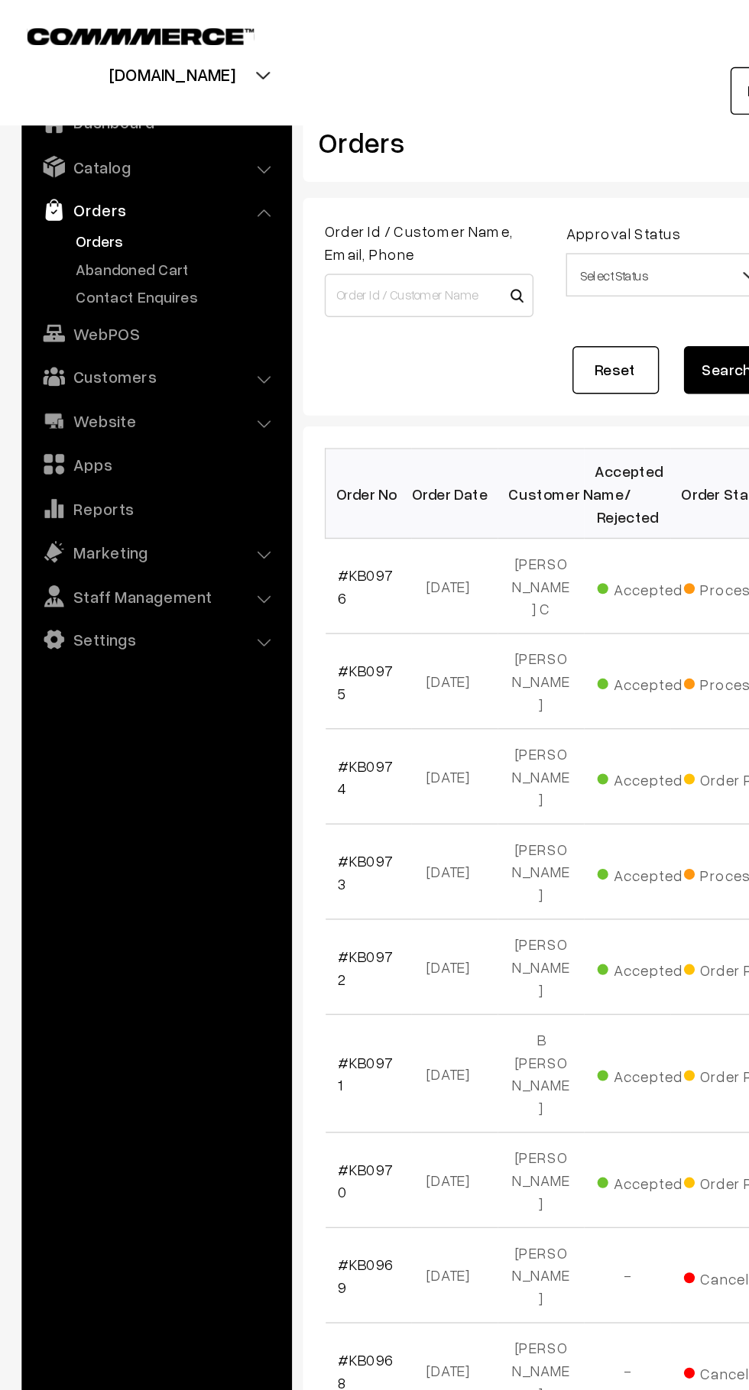
click at [123, 189] on link "Abandoned Cart" at bounding box center [125, 190] width 151 height 16
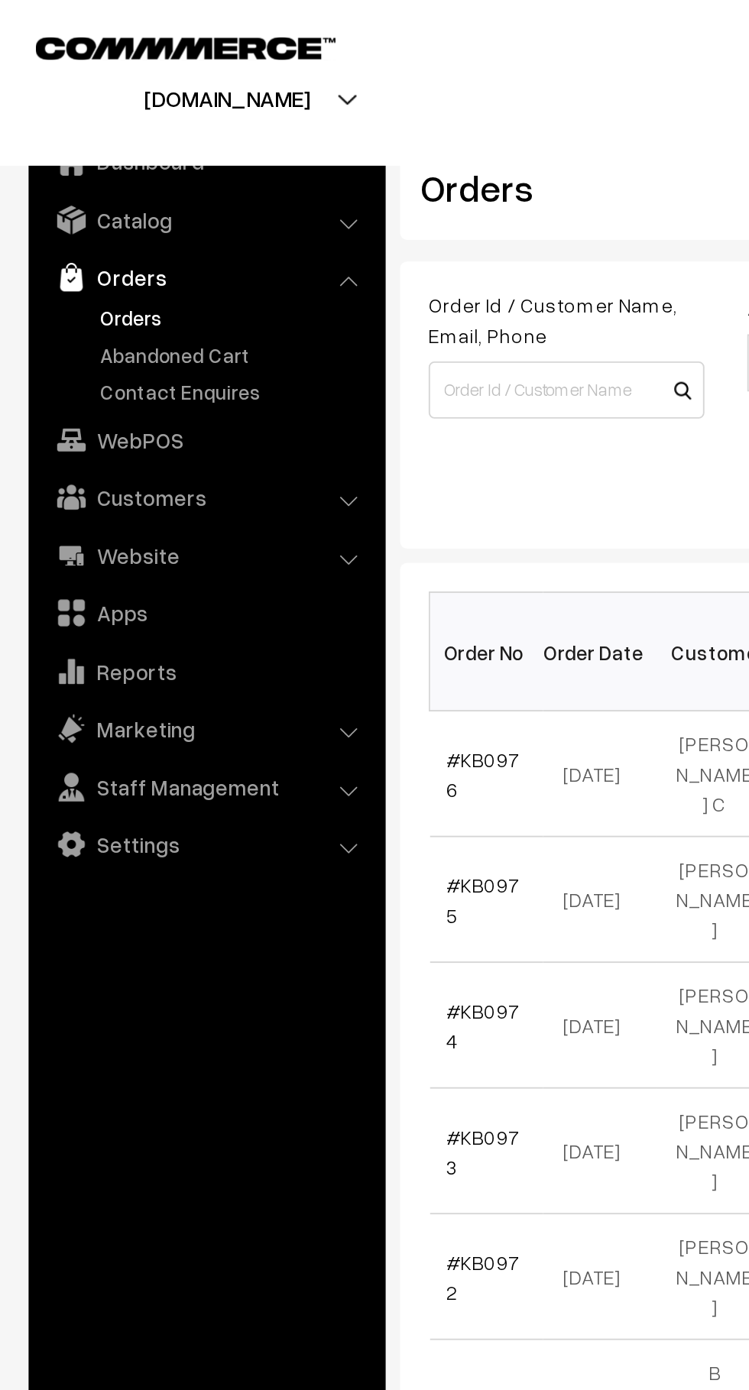
click at [107, 185] on link "Abandoned Cart" at bounding box center [125, 190] width 151 height 16
